Goal: Task Accomplishment & Management: Complete application form

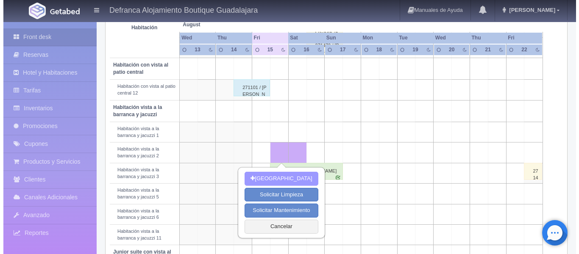
scroll to position [260, 0]
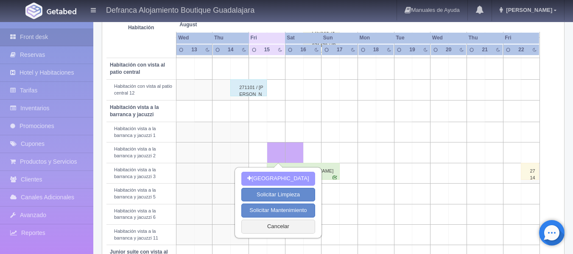
click at [290, 180] on button "[GEOGRAPHIC_DATA]" at bounding box center [277, 179] width 73 height 14
type input "15-08-2025"
type input "16-08-2025"
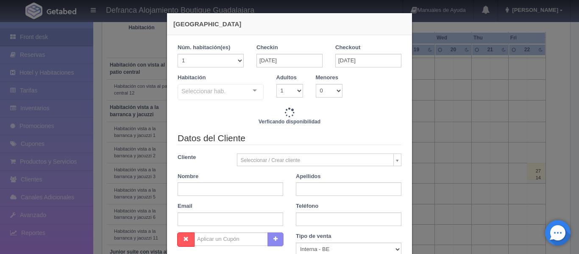
checkbox input "false"
type input "8395.00"
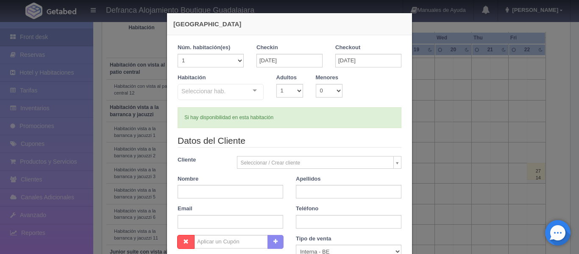
checkbox input "false"
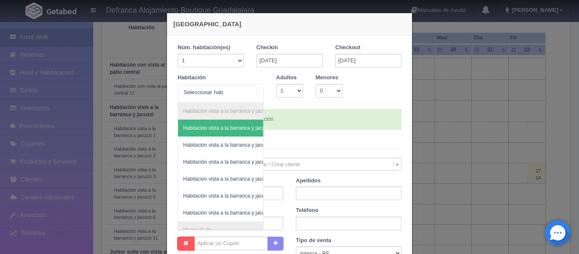
click at [252, 91] on div "Habitación vista a la barranca y jacuzzi Habitación vista a la barranca y jacuz…" at bounding box center [221, 93] width 86 height 19
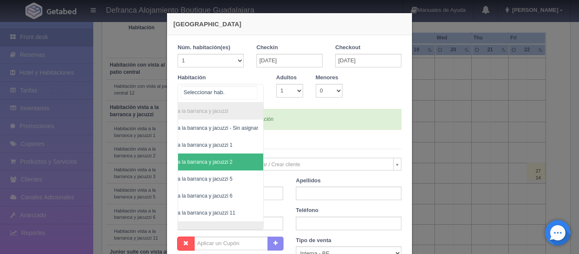
click at [229, 164] on span "Habitación vista a la barranca y jacuzzi 2" at bounding box center [199, 161] width 128 height 17
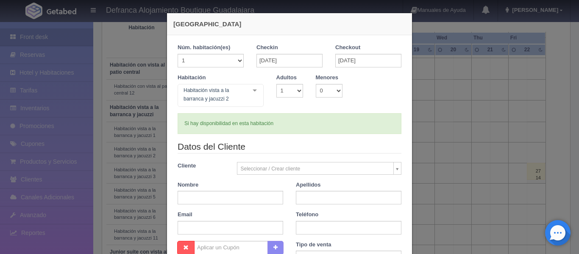
checkbox input "false"
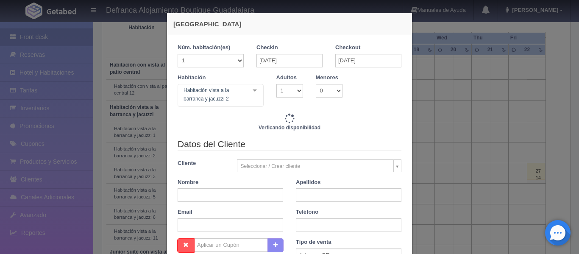
type input "8395.00"
checkbox input "false"
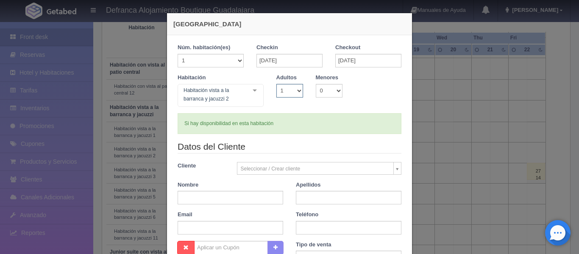
click at [295, 90] on select "1 2 3 4 5 6 7 8 9 10" at bounding box center [289, 91] width 27 height 14
select select "2"
click at [276, 84] on select "1 2 3 4 5 6 7 8 9 10" at bounding box center [289, 91] width 27 height 14
checkbox input "false"
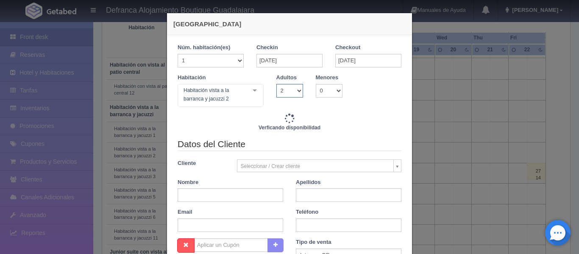
type input "8395.00"
checkbox input "false"
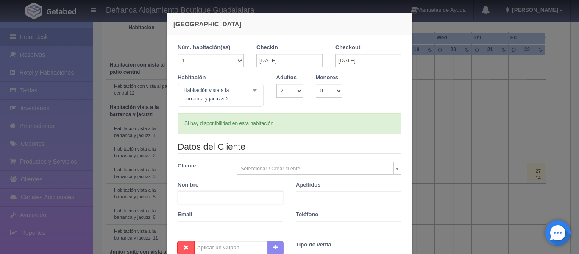
click at [232, 198] on input "text" at bounding box center [231, 198] width 106 height 14
type input "MARIBEL"
type input "GONZÁLEZ NAVARRETE"
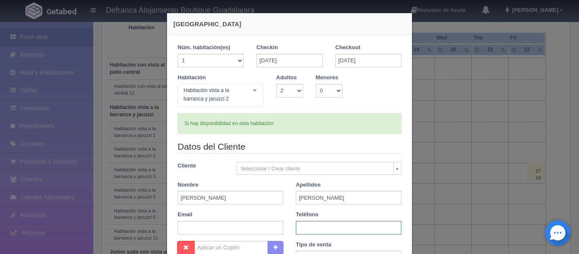
click at [318, 225] on input "text" at bounding box center [349, 228] width 106 height 14
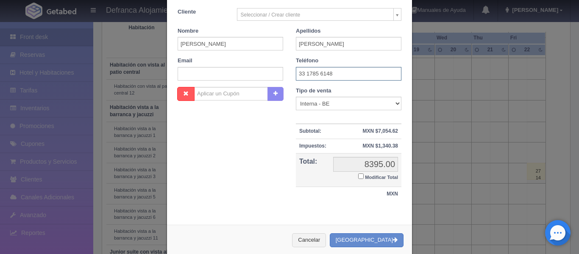
scroll to position [169, 0]
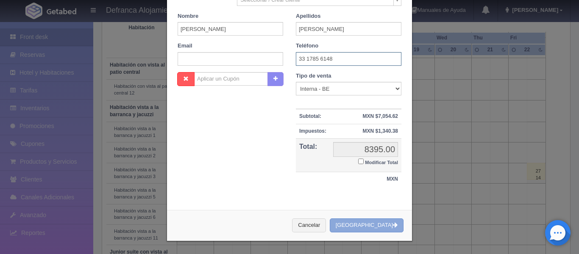
type input "33 1785 6148"
click at [357, 222] on button "[GEOGRAPHIC_DATA]" at bounding box center [367, 225] width 74 height 14
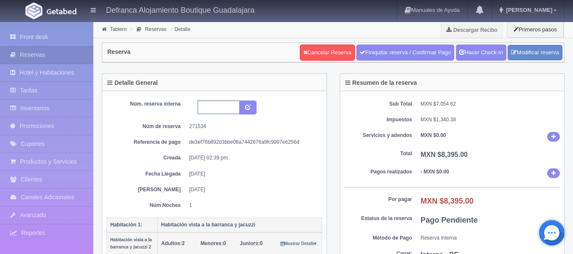
click at [226, 105] on input "text" at bounding box center [218, 107] width 42 height 14
type input "HVBJ2 150825-160825"
click at [248, 107] on icon "submit" at bounding box center [248, 107] width 6 height 6
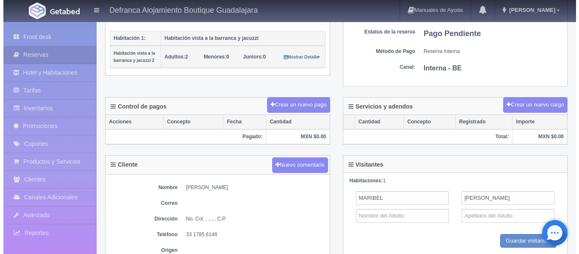
scroll to position [212, 0]
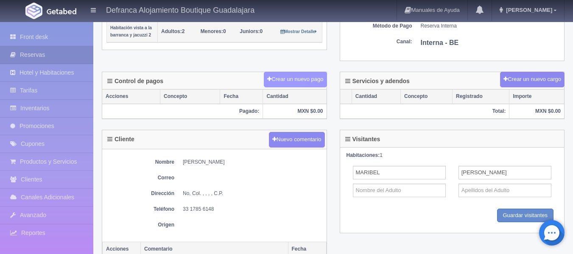
click at [285, 77] on button "Crear un nuevo pago" at bounding box center [295, 80] width 63 height 16
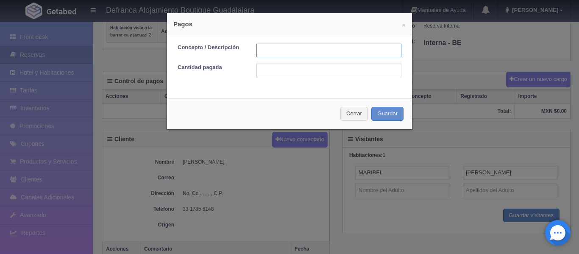
click at [288, 50] on input "text" at bounding box center [328, 51] width 145 height 14
type input "TARJETA DE DÉBITO"
click at [272, 66] on input "text" at bounding box center [328, 71] width 145 height 14
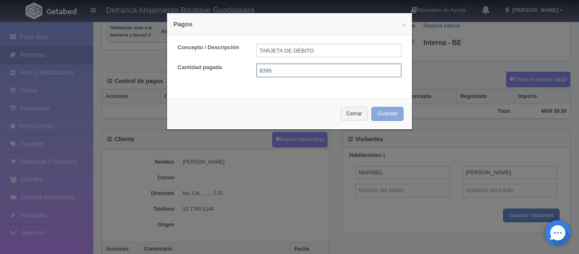
type input "8395"
click at [378, 116] on button "Guardar" at bounding box center [387, 114] width 32 height 14
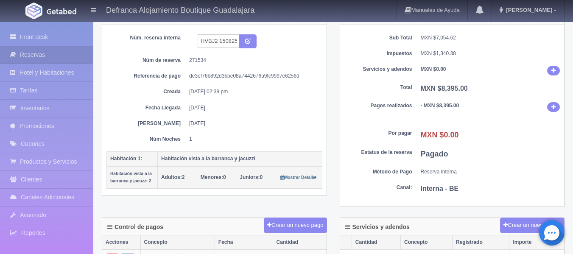
scroll to position [85, 0]
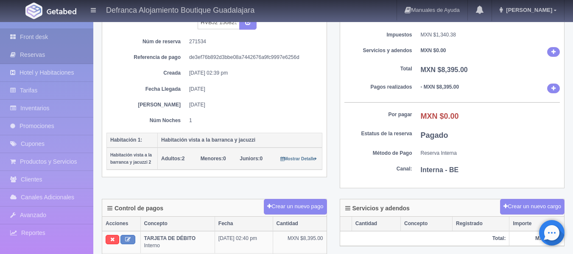
click at [40, 34] on link "Front desk" at bounding box center [46, 36] width 93 height 17
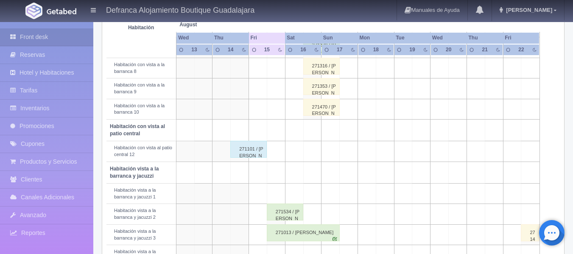
scroll to position [212, 0]
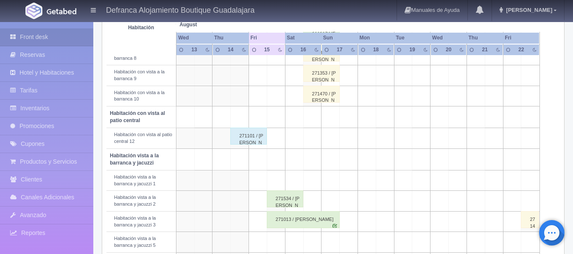
click at [286, 199] on div "271534 / [PERSON_NAME]" at bounding box center [285, 198] width 36 height 17
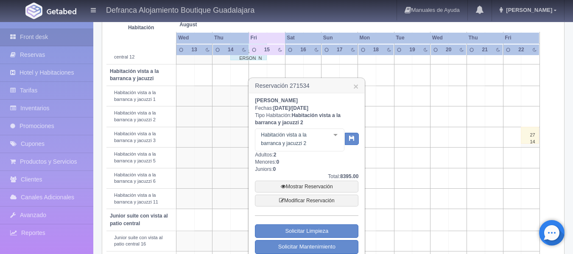
scroll to position [297, 0]
click at [298, 186] on link "Mostrar Reservación" at bounding box center [306, 186] width 103 height 12
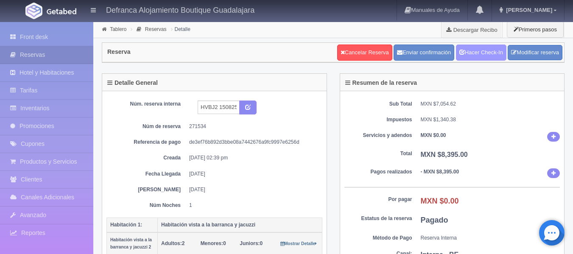
click at [485, 54] on link "Hacer Check-In" at bounding box center [481, 52] width 50 height 16
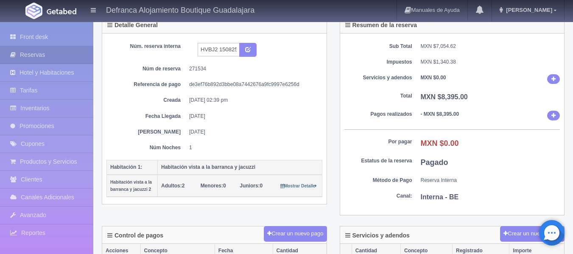
scroll to position [42, 0]
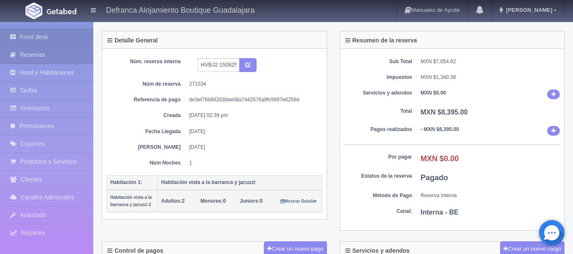
click at [41, 36] on link "Front desk" at bounding box center [46, 36] width 93 height 17
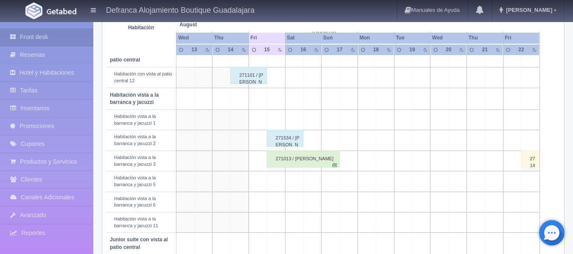
scroll to position [260, 0]
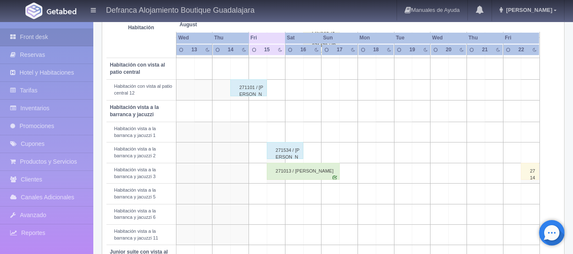
click at [281, 172] on div "271013 / [PERSON_NAME]" at bounding box center [303, 171] width 73 height 17
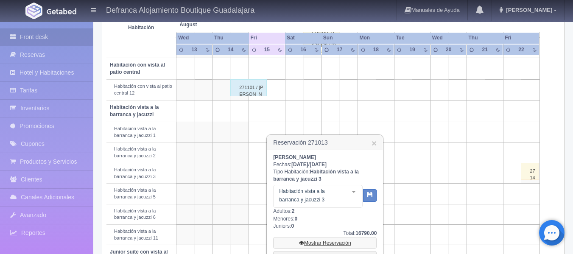
click at [311, 243] on link "Mostrar Reservación" at bounding box center [324, 243] width 103 height 12
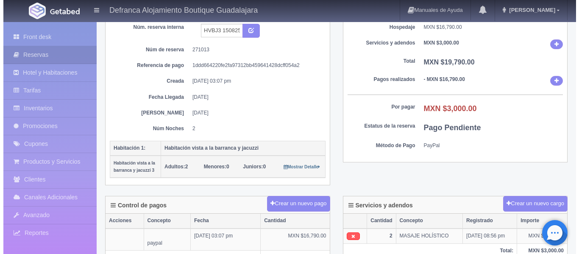
scroll to position [127, 0]
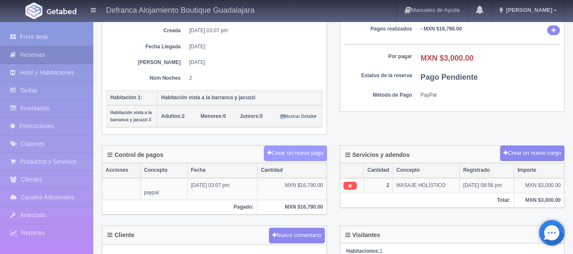
click at [291, 154] on button "Crear un nuevo pago" at bounding box center [295, 153] width 63 height 16
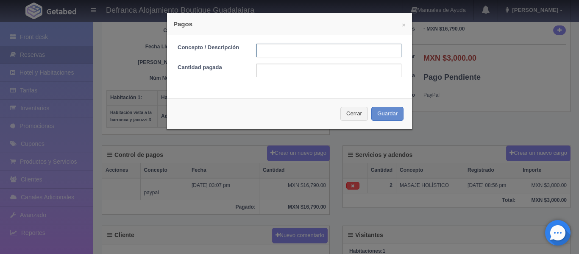
click at [274, 53] on input "text" at bounding box center [328, 51] width 145 height 14
type input "TARJETA DE CREDITO"
click at [300, 73] on input "text" at bounding box center [328, 71] width 145 height 14
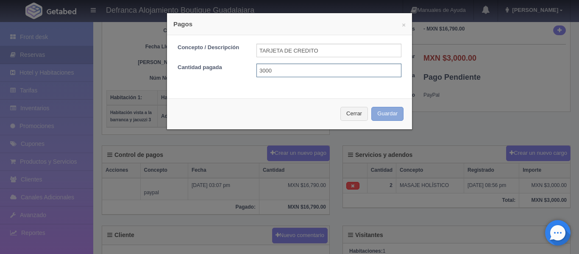
type input "3000"
click at [376, 108] on button "Guardar" at bounding box center [387, 114] width 32 height 14
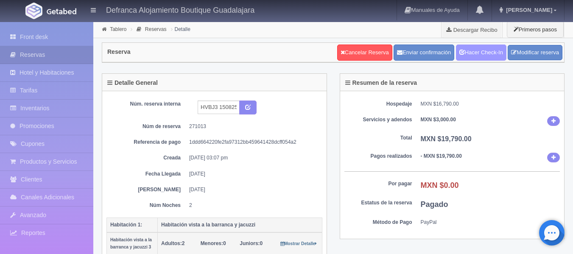
click at [486, 56] on link "Hacer Check-In" at bounding box center [481, 52] width 50 height 16
